Goal: Task Accomplishment & Management: Use online tool/utility

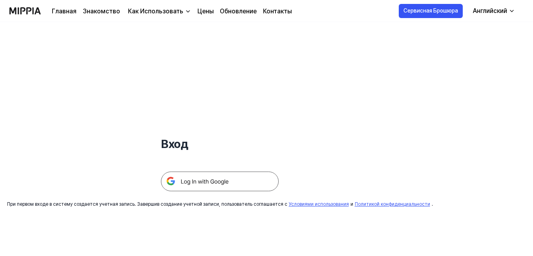
click at [233, 181] on img at bounding box center [220, 182] width 118 height 20
click at [201, 16] on link "Цены" at bounding box center [205, 11] width 16 height 9
click at [201, 9] on ya-tr-span "Цены" at bounding box center [205, 10] width 16 height 7
click at [206, 13] on ya-tr-span "Цены" at bounding box center [205, 10] width 16 height 7
click at [201, 13] on ya-tr-span "Цены" at bounding box center [205, 10] width 16 height 7
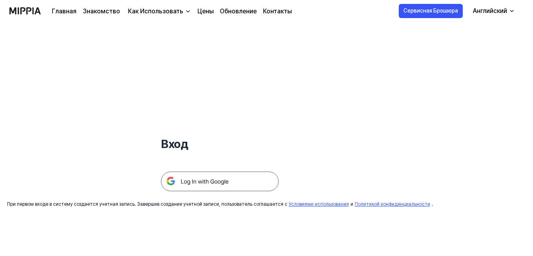
click at [201, 13] on ya-tr-span "Цены" at bounding box center [205, 10] width 16 height 7
click at [171, 9] on div "Главная Знакомство Как Использовать Цены Обновление Контакты" at bounding box center [172, 11] width 240 height 22
click at [172, 11] on ya-tr-span "Как Использовать" at bounding box center [155, 10] width 55 height 7
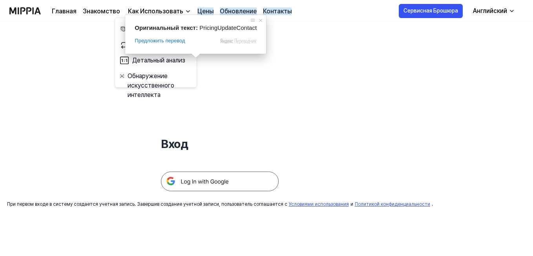
click at [203, 7] on ya-tr-span "Цены" at bounding box center [205, 10] width 16 height 7
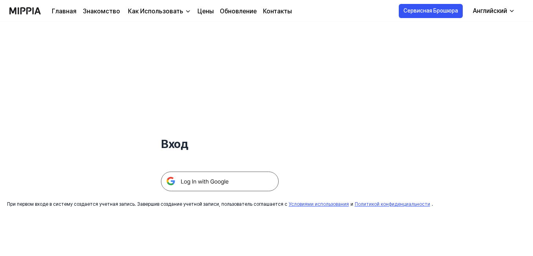
click at [203, 7] on ya-tr-span "Цены" at bounding box center [205, 10] width 16 height 7
click at [201, 11] on ya-tr-span "Цены" at bounding box center [205, 10] width 16 height 7
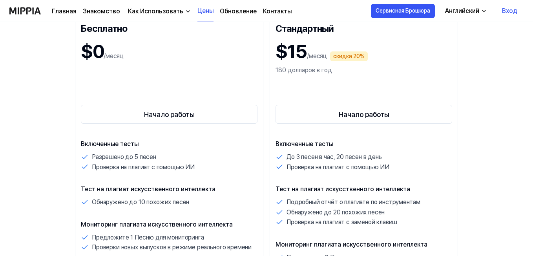
scroll to position [79, 0]
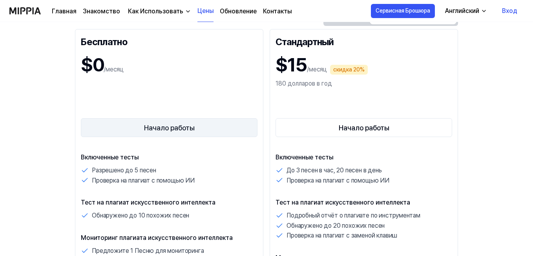
click at [175, 122] on button "Начало работы" at bounding box center [169, 127] width 177 height 19
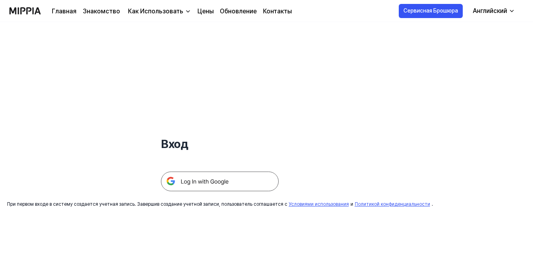
click at [195, 190] on img at bounding box center [220, 182] width 118 height 20
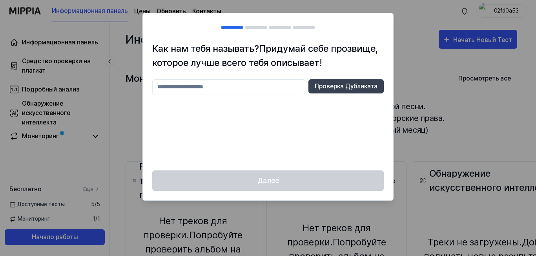
click at [219, 88] on input "text" at bounding box center [228, 87] width 153 height 16
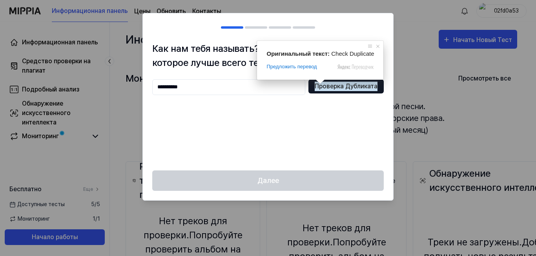
type input "**********"
click at [331, 89] on ya-tr-span "Проверка Дубликата" at bounding box center [346, 86] width 63 height 9
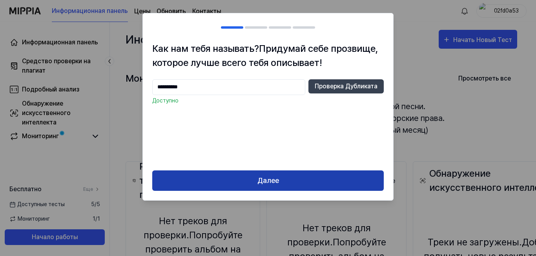
click at [297, 182] on button "Далее" at bounding box center [268, 180] width 232 height 21
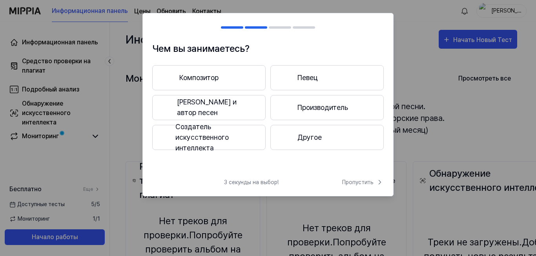
click at [313, 71] on button "Певец" at bounding box center [326, 77] width 113 height 25
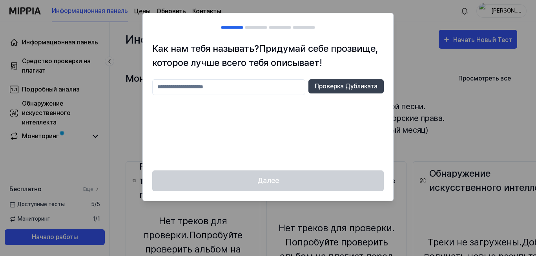
click at [235, 90] on input "text" at bounding box center [228, 87] width 153 height 16
click at [235, 89] on input "text" at bounding box center [228, 87] width 153 height 16
type input "**********"
click at [328, 84] on ya-tr-span "Проверка Дубликата" at bounding box center [346, 86] width 63 height 9
click at [417, 71] on div at bounding box center [268, 128] width 536 height 256
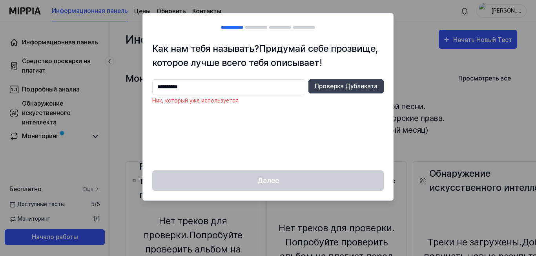
click at [254, 27] on div at bounding box center [256, 27] width 22 height 2
click at [257, 29] on h2 at bounding box center [268, 27] width 250 height 28
drag, startPoint x: 221, startPoint y: 88, endPoint x: 37, endPoint y: 92, distance: 184.6
click at [37, 92] on body "Информационная панель Цены Обновить Контакты Alex_plgrm Информационная панель С…" at bounding box center [266, 128] width 533 height 256
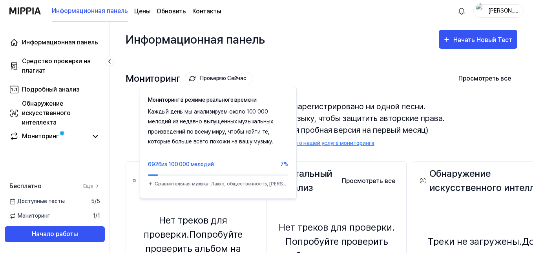
click at [337, 69] on div "Мониторинг Проверяю Сейчас Мониторинг в режиме реального времени Каждый день мы…" at bounding box center [322, 101] width 392 height 89
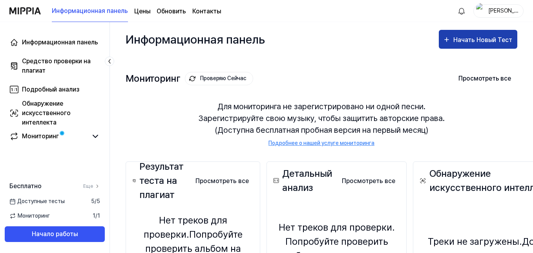
click at [471, 43] on div "Начать Новый Тест" at bounding box center [483, 40] width 60 height 10
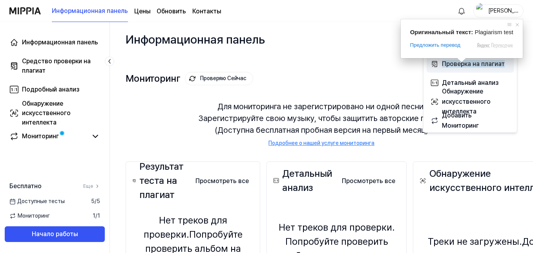
click at [478, 63] on ya-tr-span "Проверка на плагиат" at bounding box center [473, 63] width 63 height 7
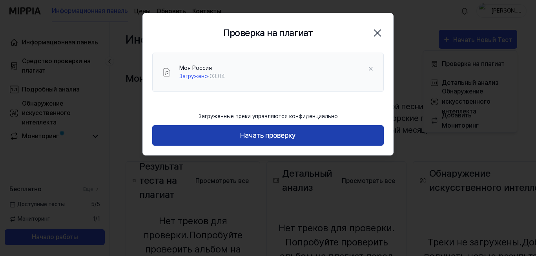
click at [302, 141] on button "Начать проверку" at bounding box center [268, 135] width 232 height 21
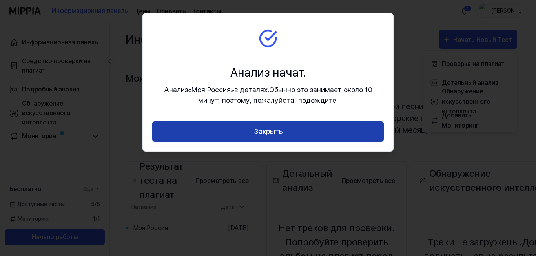
click at [294, 131] on button "Закрыть" at bounding box center [268, 131] width 232 height 21
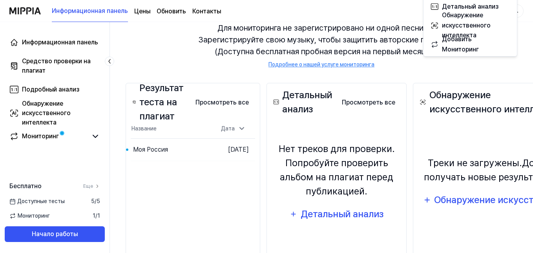
scroll to position [39, 0]
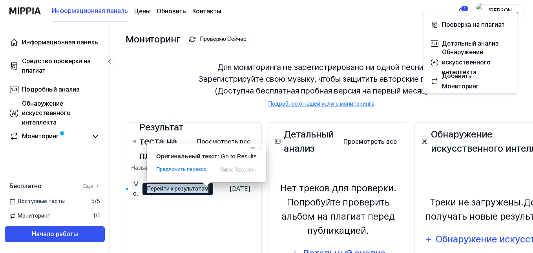
click at [193, 189] on ya-tr-span "Перейти к результатам" at bounding box center [177, 188] width 61 height 9
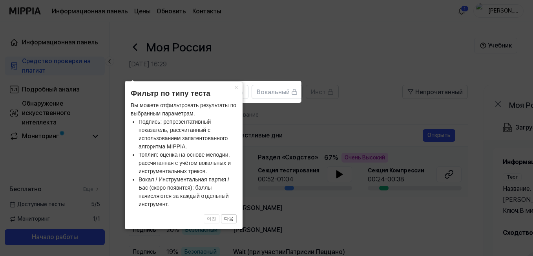
click at [371, 124] on icon at bounding box center [268, 128] width 536 height 256
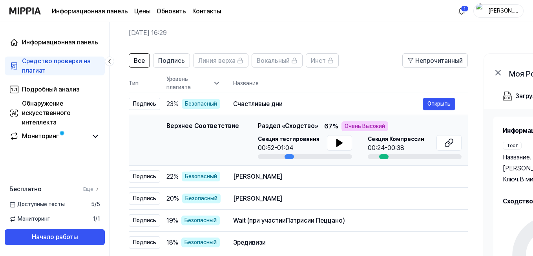
scroll to position [39, 0]
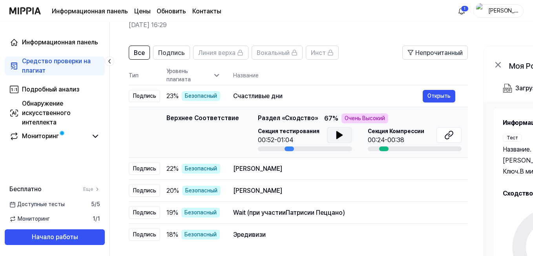
click at [336, 137] on icon at bounding box center [338, 135] width 5 height 7
click at [337, 137] on icon at bounding box center [338, 135] width 2 height 6
click at [336, 137] on icon at bounding box center [338, 135] width 5 height 7
click at [392, 139] on div "00:24-00:38" at bounding box center [396, 139] width 57 height 9
click at [383, 150] on div at bounding box center [383, 148] width 9 height 5
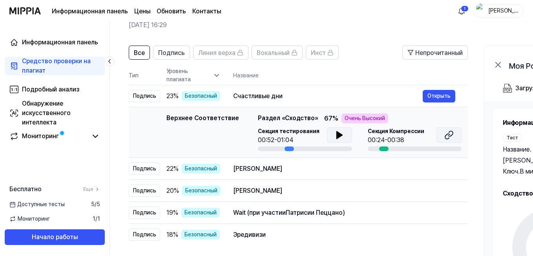
click at [448, 135] on icon at bounding box center [448, 134] width 9 height 9
click at [338, 134] on icon at bounding box center [338, 135] width 5 height 7
click at [338, 134] on icon at bounding box center [339, 134] width 9 height 9
click at [384, 173] on div "El junior López" at bounding box center [328, 168] width 190 height 9
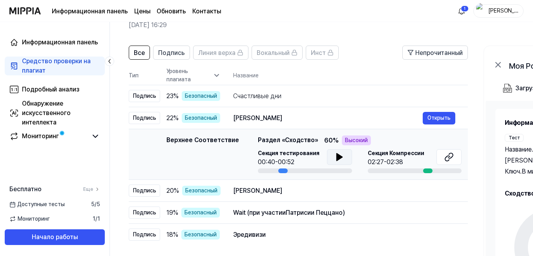
click at [336, 159] on icon at bounding box center [338, 156] width 5 height 7
drag, startPoint x: 337, startPoint y: 157, endPoint x: 364, endPoint y: 152, distance: 26.9
click at [337, 157] on icon at bounding box center [339, 156] width 9 height 9
click at [444, 155] on icon at bounding box center [448, 156] width 9 height 9
click at [342, 155] on icon at bounding box center [339, 156] width 9 height 9
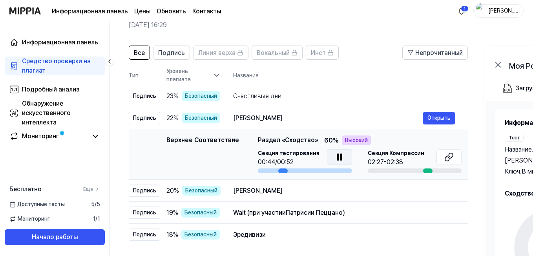
click at [342, 155] on icon at bounding box center [339, 156] width 9 height 9
click at [430, 190] on ya-tr-span "Открыть" at bounding box center [439, 190] width 23 height 9
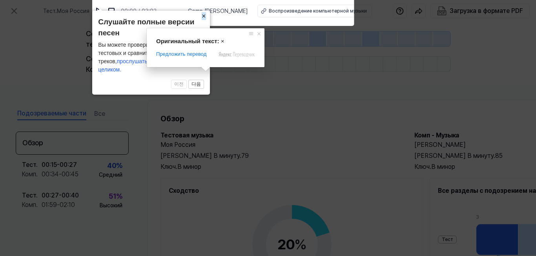
click at [206, 20] on ya-tr-span "×" at bounding box center [204, 16] width 4 height 8
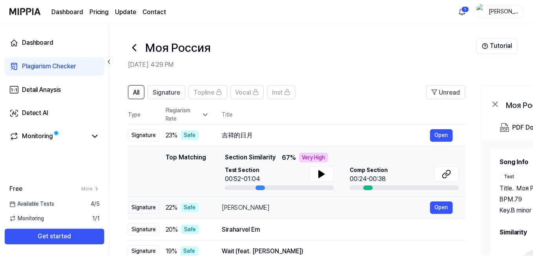
scroll to position [39, 0]
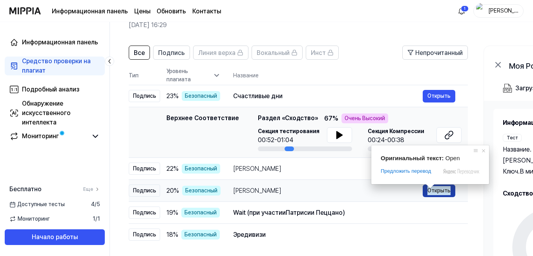
click at [446, 192] on ya-tr-span "Открыть" at bounding box center [439, 190] width 23 height 9
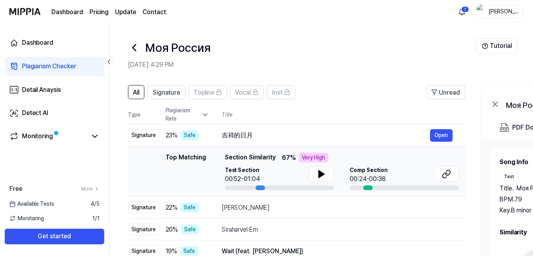
scroll to position [39, 0]
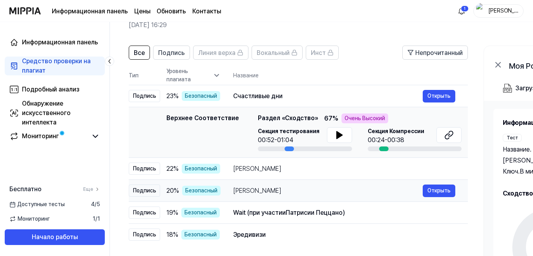
click at [381, 190] on div "Сирахарвель Эм" at bounding box center [328, 190] width 190 height 9
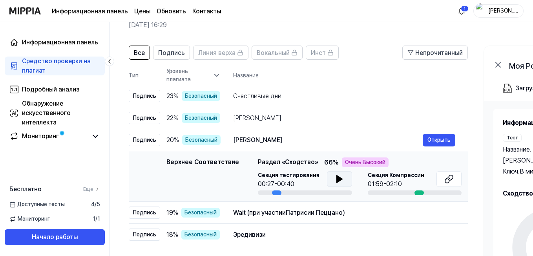
click at [338, 183] on icon at bounding box center [339, 178] width 9 height 9
click at [342, 177] on button at bounding box center [339, 179] width 25 height 16
click at [448, 177] on icon at bounding box center [448, 178] width 9 height 9
click at [332, 177] on button at bounding box center [339, 179] width 25 height 16
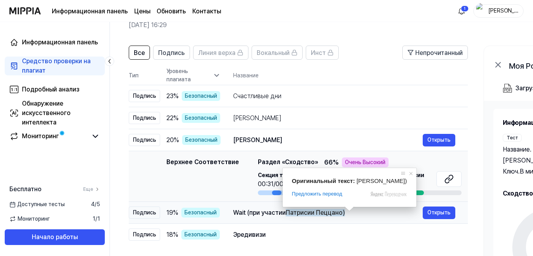
click at [325, 216] on ya-tr-span "Патрисии Пеццано)" at bounding box center [315, 212] width 59 height 7
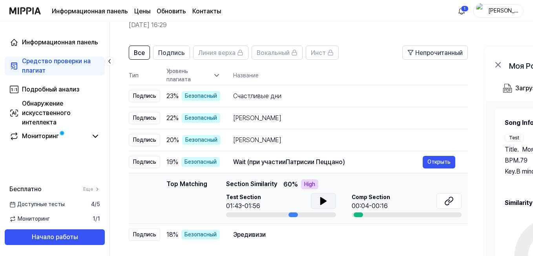
click at [321, 201] on icon at bounding box center [323, 200] width 5 height 7
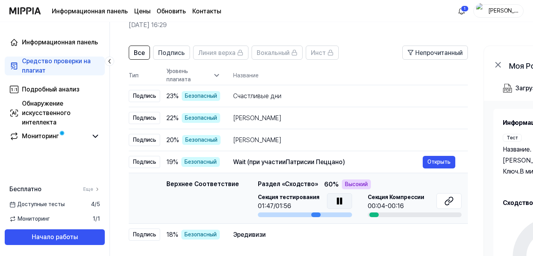
click at [340, 198] on icon at bounding box center [339, 200] width 9 height 9
click at [449, 201] on icon at bounding box center [448, 200] width 9 height 9
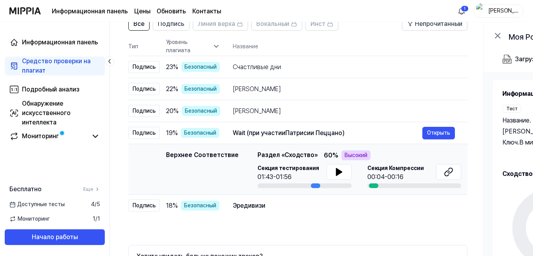
scroll to position [79, 0]
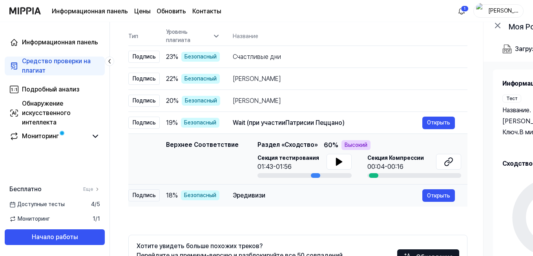
click at [326, 199] on div "Эредивизи" at bounding box center [328, 195] width 190 height 9
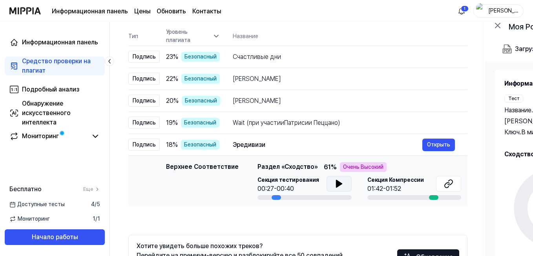
click at [336, 185] on icon at bounding box center [338, 183] width 5 height 7
click at [447, 183] on icon at bounding box center [448, 183] width 9 height 9
click at [334, 187] on icon at bounding box center [338, 183] width 9 height 9
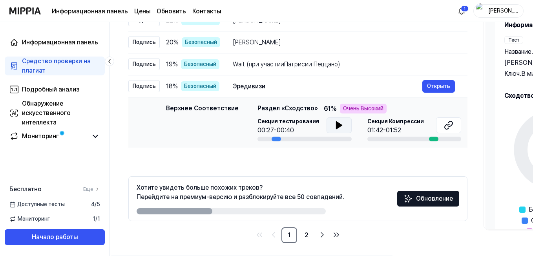
scroll to position [140, 0]
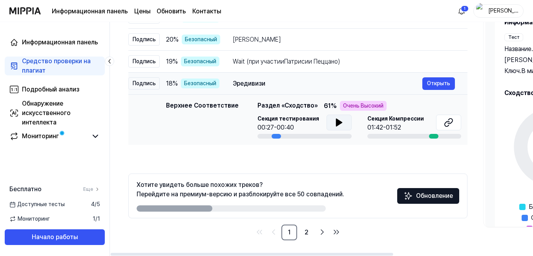
click at [287, 84] on div "Эредивизи" at bounding box center [328, 83] width 190 height 9
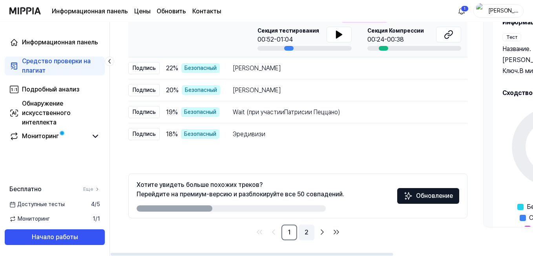
click at [307, 235] on link "2" at bounding box center [307, 233] width 16 height 16
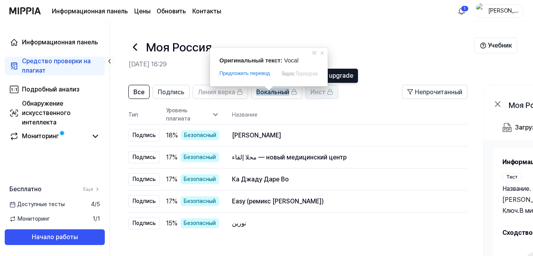
click at [312, 96] on span "Инст" at bounding box center [318, 92] width 15 height 9
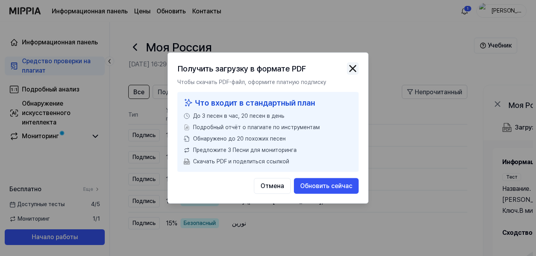
click at [356, 68] on img "button" at bounding box center [353, 69] width 12 height 12
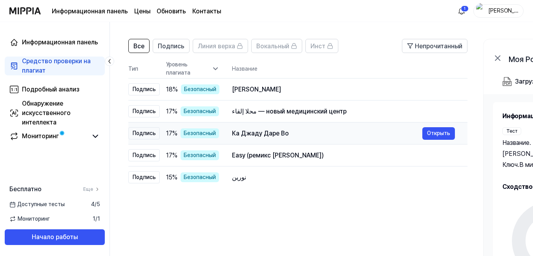
scroll to position [22, 0]
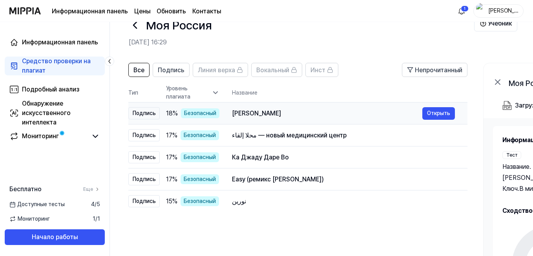
click at [269, 114] on ya-tr-span "Бхадж Нандешвар Махарадж" at bounding box center [256, 113] width 49 height 7
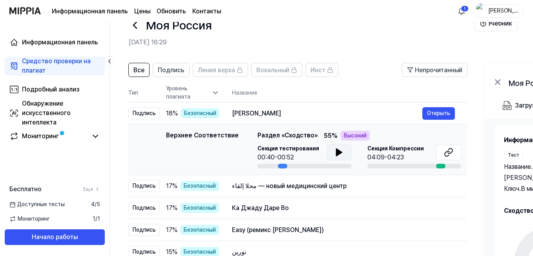
click at [336, 152] on icon at bounding box center [338, 152] width 5 height 7
click at [337, 152] on icon at bounding box center [338, 152] width 2 height 6
click at [448, 152] on icon at bounding box center [448, 152] width 9 height 9
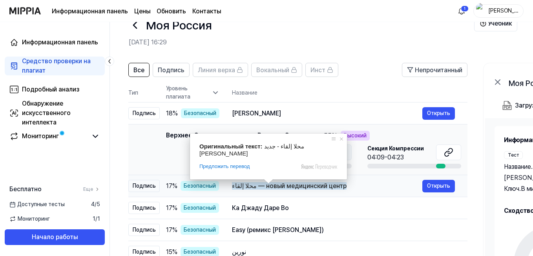
scroll to position [0, 0]
click at [284, 186] on ya-tr-span "محلا إلقاء — новый медицинский центр" at bounding box center [289, 185] width 115 height 7
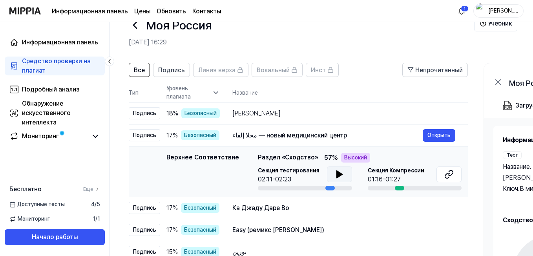
click at [335, 170] on icon at bounding box center [339, 174] width 9 height 9
click at [446, 175] on icon at bounding box center [447, 175] width 5 height 5
click at [298, 206] on div "Ка Джаду Даре Во" at bounding box center [327, 207] width 190 height 9
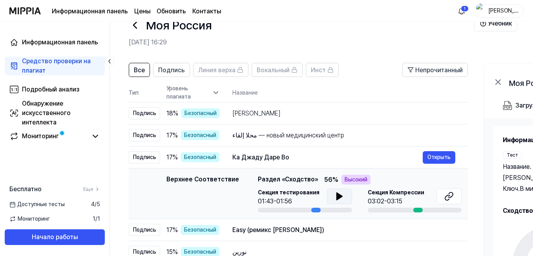
click at [336, 196] on icon at bounding box center [338, 196] width 5 height 7
click at [337, 196] on icon at bounding box center [338, 196] width 2 height 6
click at [445, 194] on icon at bounding box center [448, 196] width 9 height 9
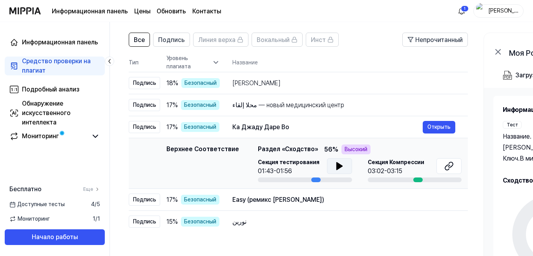
scroll to position [61, 0]
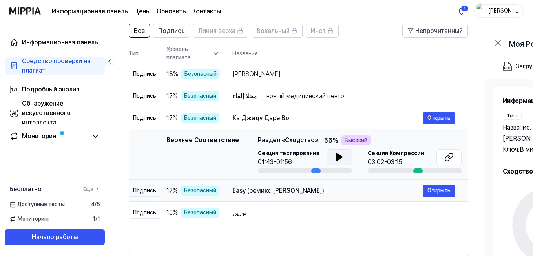
click at [328, 190] on div "Easy (ремикс MJ Cole)" at bounding box center [327, 190] width 190 height 9
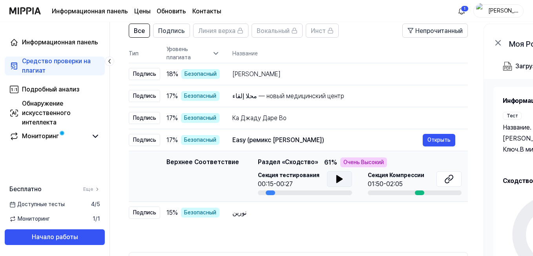
click at [336, 179] on icon at bounding box center [338, 178] width 5 height 7
click at [338, 177] on icon at bounding box center [339, 178] width 9 height 9
click at [444, 176] on button at bounding box center [449, 179] width 25 height 16
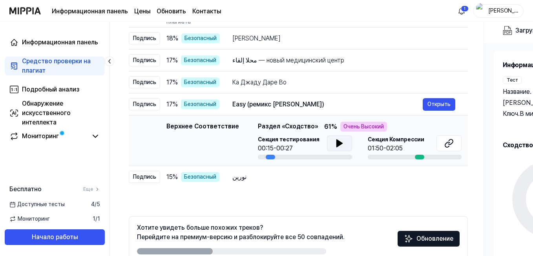
scroll to position [140, 0]
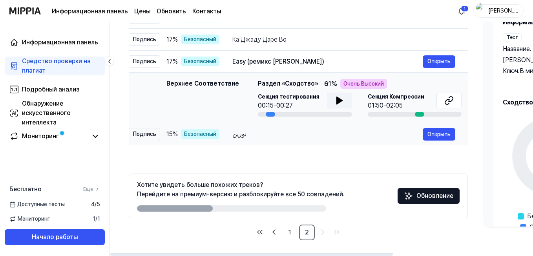
click at [302, 137] on div "نورين" at bounding box center [327, 134] width 190 height 9
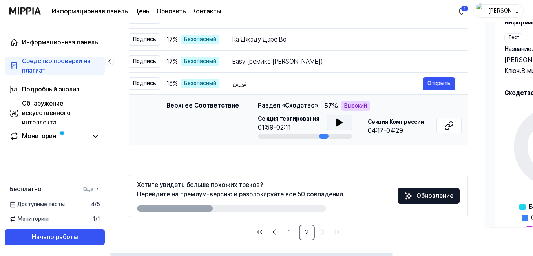
click at [336, 123] on icon at bounding box center [338, 122] width 5 height 7
click at [338, 122] on icon at bounding box center [339, 122] width 9 height 9
click at [445, 124] on icon at bounding box center [448, 125] width 9 height 9
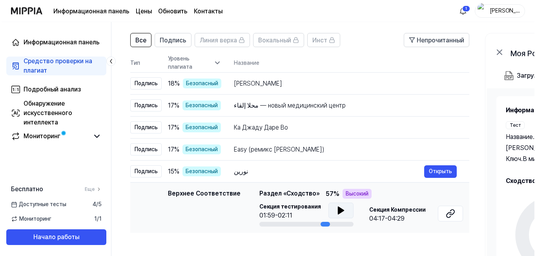
scroll to position [0, 0]
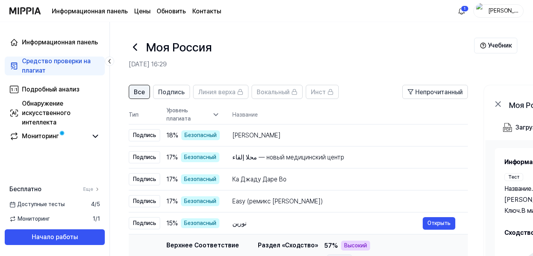
click at [135, 93] on ya-tr-span "Все" at bounding box center [139, 91] width 11 height 7
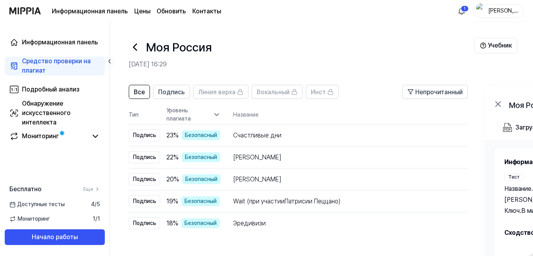
click at [60, 66] on div "Средство проверки на плагиат" at bounding box center [61, 66] width 78 height 19
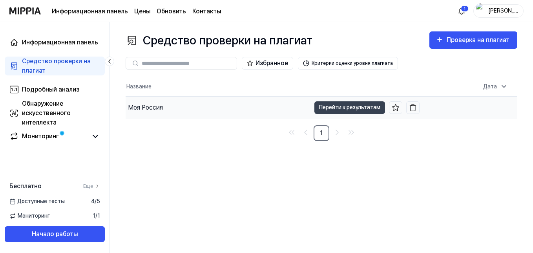
click at [172, 111] on div "Моя Россия" at bounding box center [218, 108] width 185 height 22
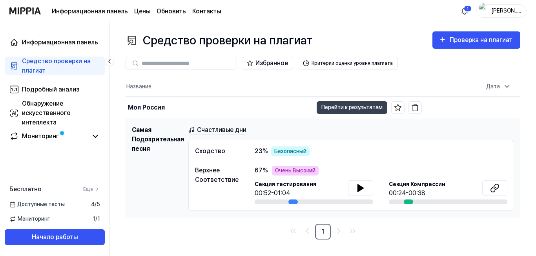
click at [208, 164] on span at bounding box center [203, 166] width 10 height 5
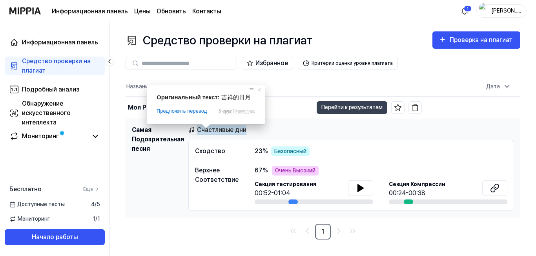
click at [208, 130] on ya-tr-span "Счастливые дни" at bounding box center [221, 129] width 49 height 9
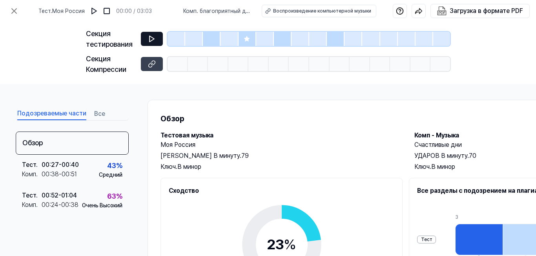
click at [155, 38] on icon at bounding box center [152, 39] width 8 height 8
click at [148, 38] on icon at bounding box center [152, 39] width 8 height 8
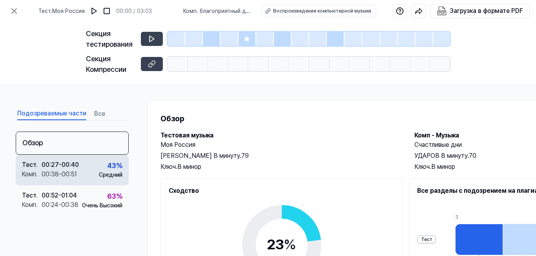
click at [77, 164] on div "00:27 - 00:40" at bounding box center [60, 164] width 37 height 9
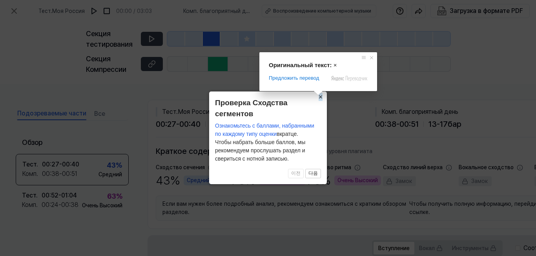
drag, startPoint x: 322, startPoint y: 95, endPoint x: 314, endPoint y: 109, distance: 16.0
click at [322, 95] on span at bounding box center [318, 93] width 10 height 5
click at [320, 98] on ya-tr-span "×" at bounding box center [321, 97] width 4 height 8
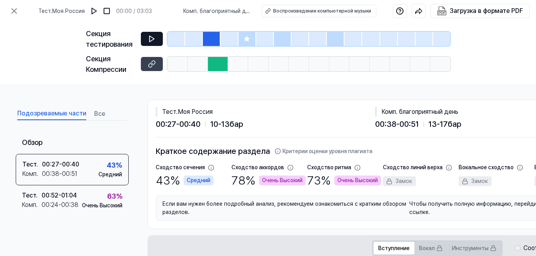
click at [150, 39] on icon at bounding box center [152, 39] width 8 height 8
click at [148, 42] on icon at bounding box center [152, 39] width 8 height 8
drag, startPoint x: 154, startPoint y: 60, endPoint x: 153, endPoint y: 66, distance: 5.6
click at [153, 60] on icon at bounding box center [152, 64] width 8 height 8
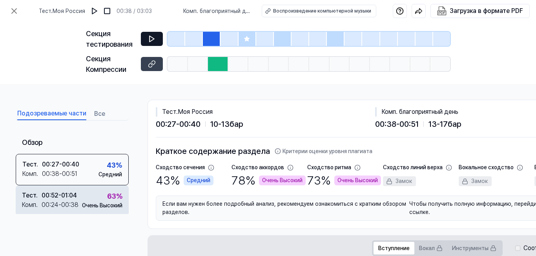
click at [71, 201] on div "00:24 - 00:38" at bounding box center [60, 204] width 37 height 9
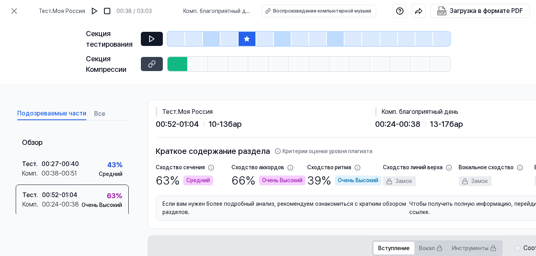
click at [153, 40] on icon at bounding box center [152, 39] width 5 height 6
drag, startPoint x: 150, startPoint y: 39, endPoint x: 198, endPoint y: 34, distance: 48.6
click at [150, 39] on icon at bounding box center [152, 39] width 5 height 6
click at [150, 39] on icon at bounding box center [152, 39] width 8 height 8
click at [148, 61] on icon at bounding box center [152, 64] width 8 height 8
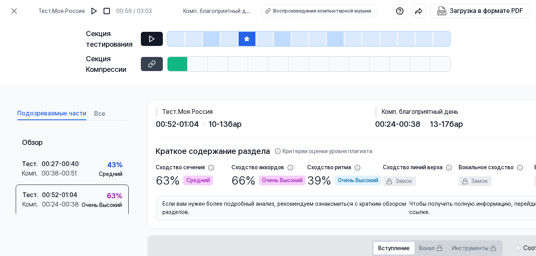
click at [148, 38] on icon at bounding box center [152, 39] width 8 height 8
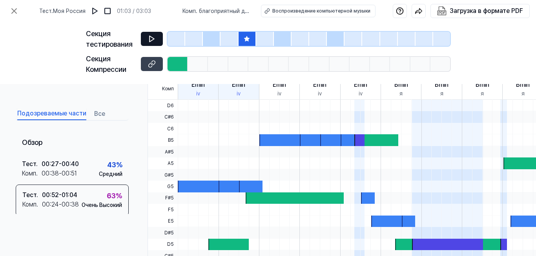
scroll to position [261, 0]
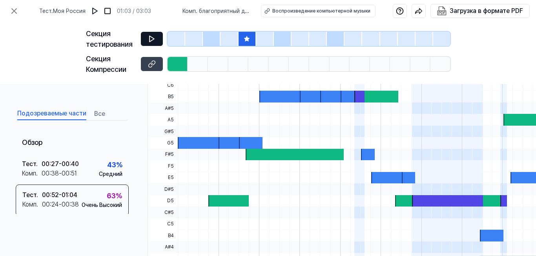
click at [199, 141] on div at bounding box center [200, 142] width 44 height 11
click at [141, 32] on button at bounding box center [152, 39] width 22 height 14
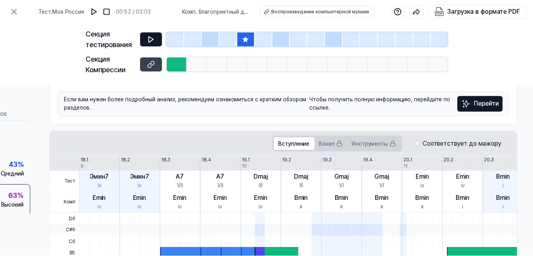
scroll to position [104, 101]
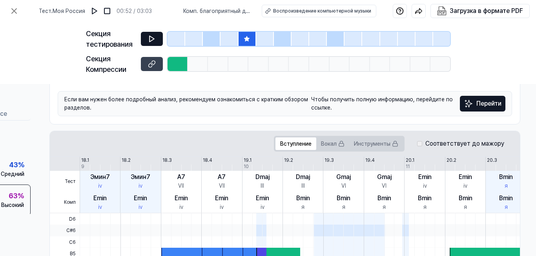
click at [498, 99] on button "Перейти" at bounding box center [483, 104] width 46 height 16
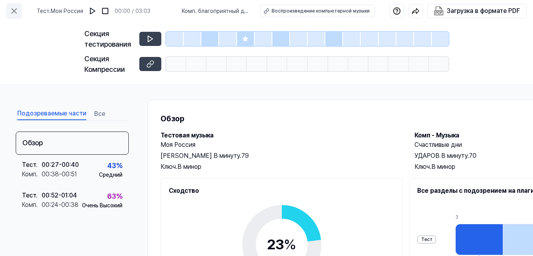
click at [15, 8] on icon at bounding box center [13, 10] width 9 height 9
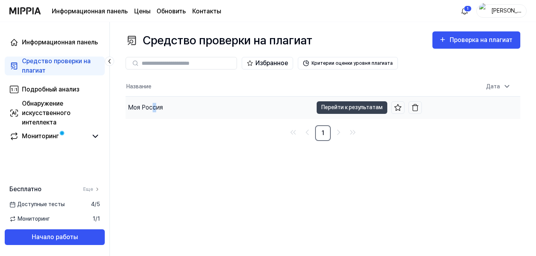
click at [154, 112] on div "Моя Россия" at bounding box center [145, 107] width 35 height 9
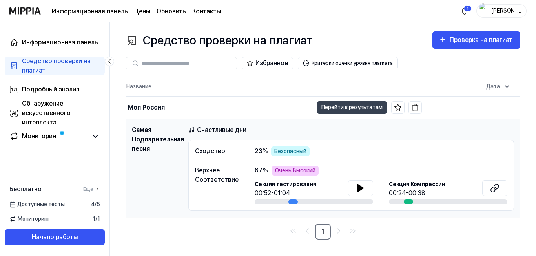
click at [135, 179] on h1 "Самая Подозрительная песня" at bounding box center [157, 168] width 50 height 86
